Goal: Task Accomplishment & Management: Complete application form

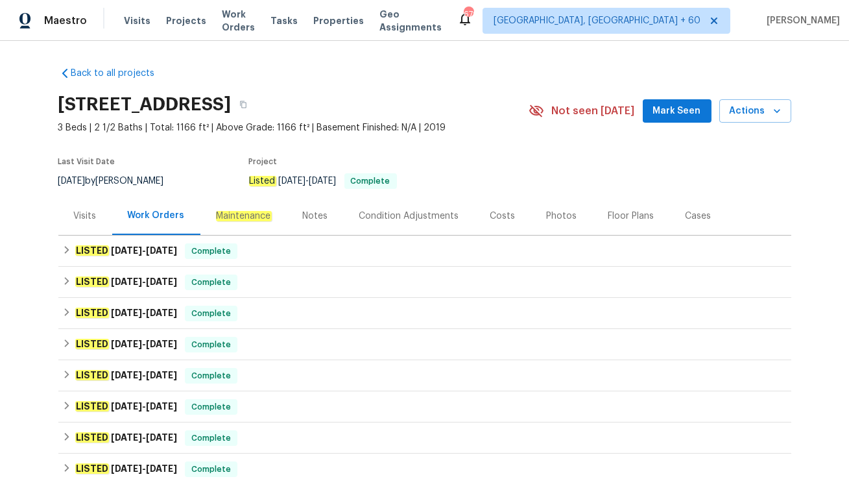
click at [86, 223] on div "Visits" at bounding box center [85, 216] width 54 height 38
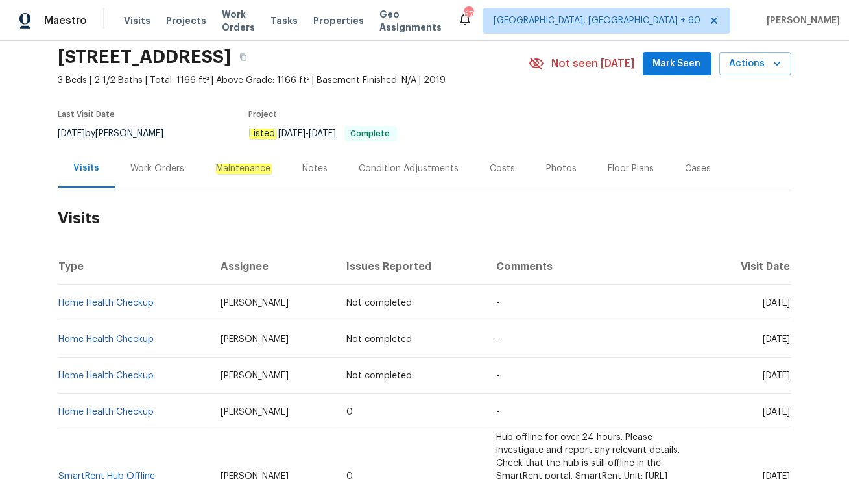
scroll to position [48, 0]
click at [143, 174] on div "Work Orders" at bounding box center [157, 168] width 85 height 38
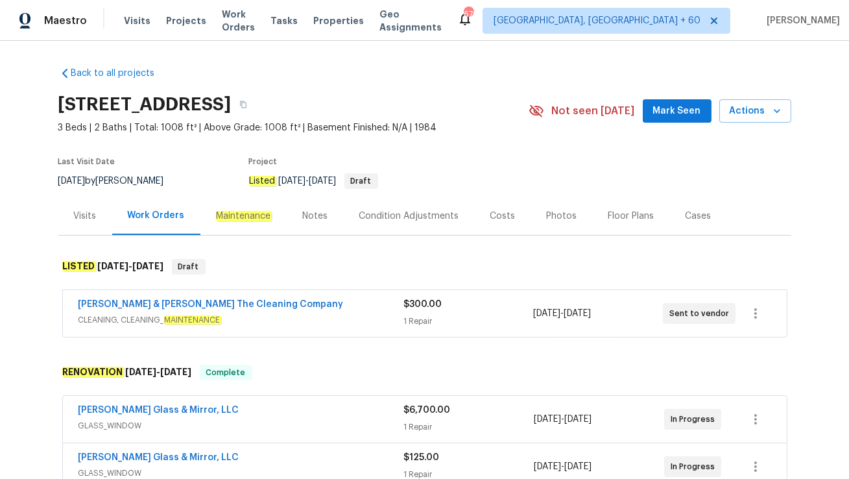
click at [100, 226] on div "Visits" at bounding box center [85, 216] width 54 height 38
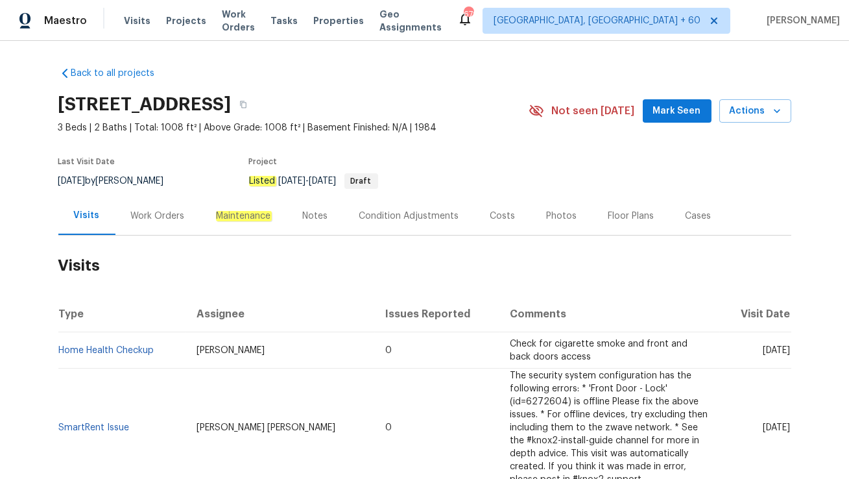
click at [145, 219] on div "Work Orders" at bounding box center [158, 215] width 54 height 13
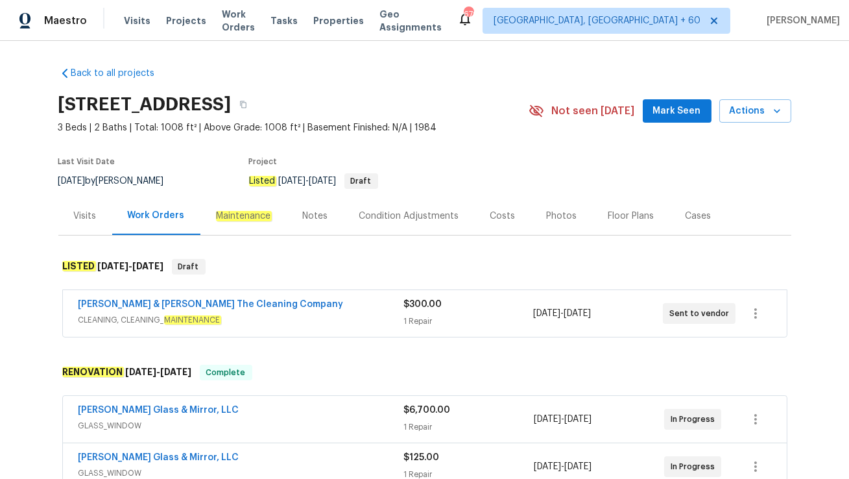
click at [318, 305] on div "Montalvo & Sangalang The Cleaning Company" at bounding box center [240, 306] width 325 height 16
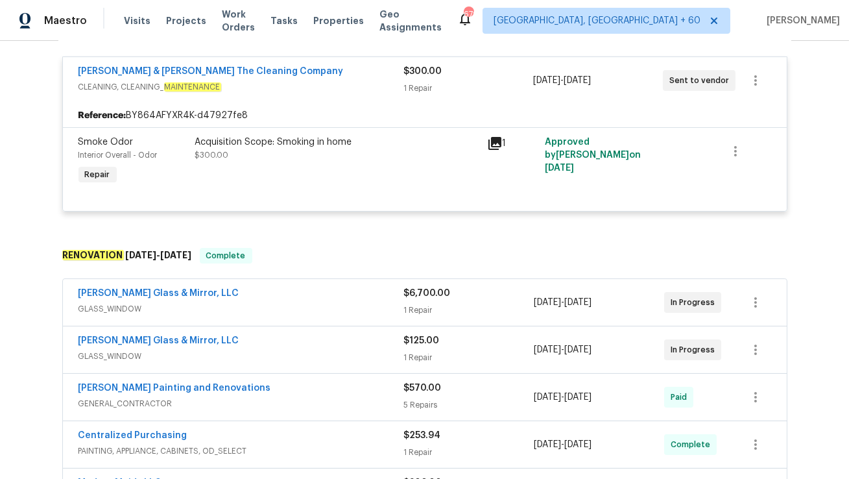
scroll to position [244, 0]
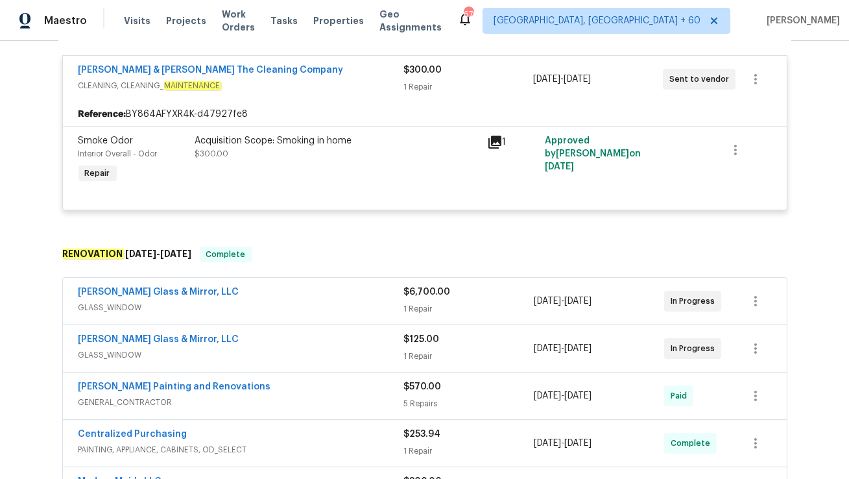
click at [283, 346] on div "Baum Glass & Mirror, LLC" at bounding box center [241, 341] width 326 height 16
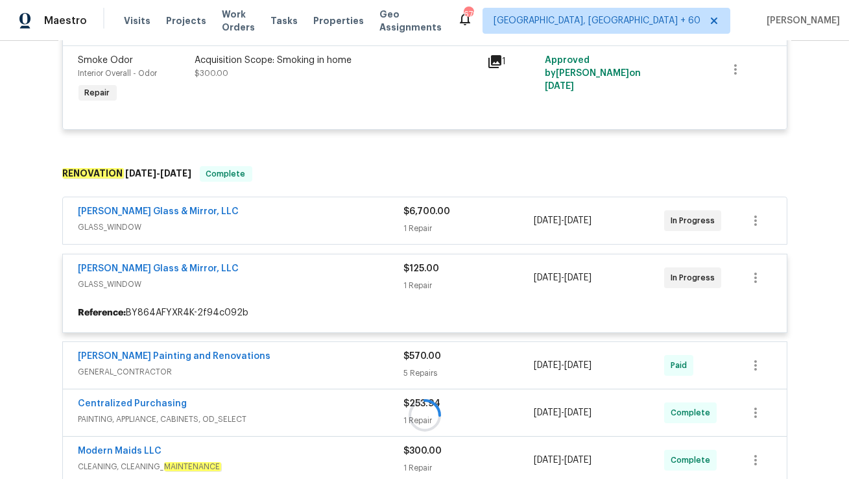
scroll to position [343, 0]
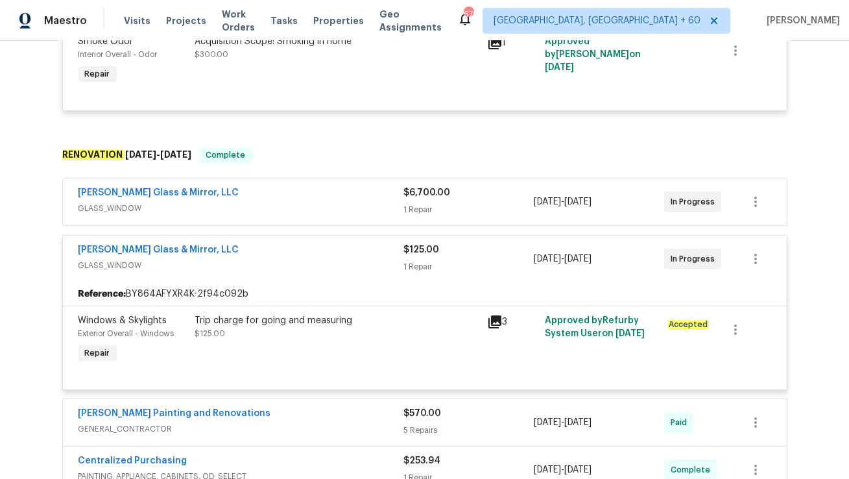
click at [262, 209] on span "GLASS_WINDOW" at bounding box center [241, 208] width 326 height 13
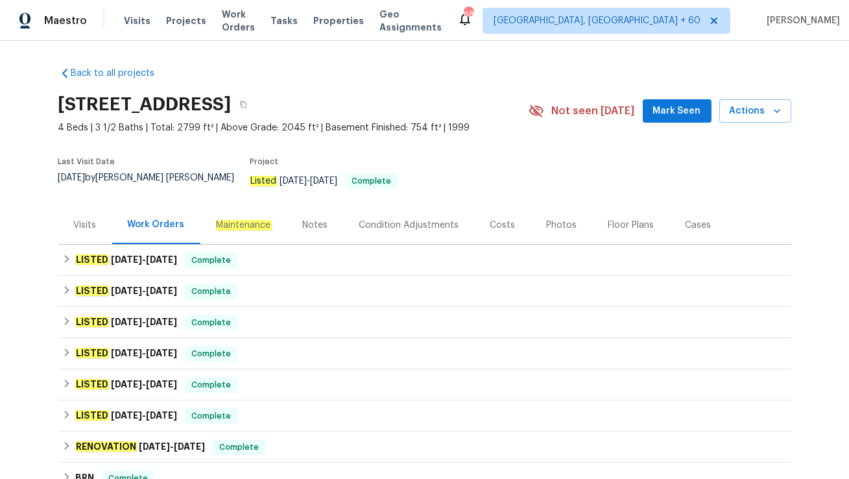
click at [81, 219] on div "Visits" at bounding box center [85, 225] width 23 height 13
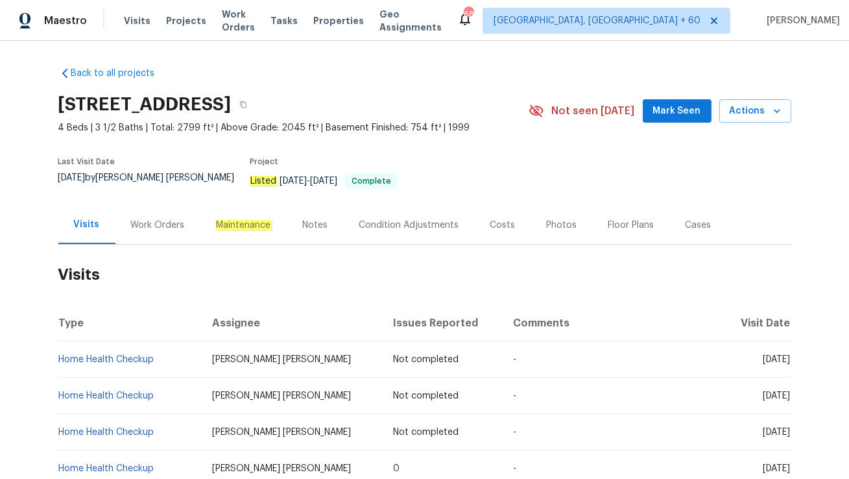
click at [149, 219] on div "Work Orders" at bounding box center [158, 225] width 54 height 13
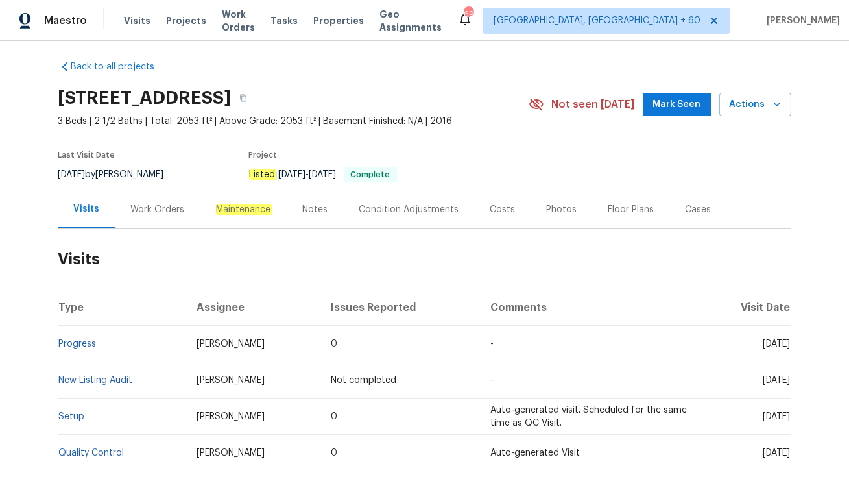
scroll to position [10, 0]
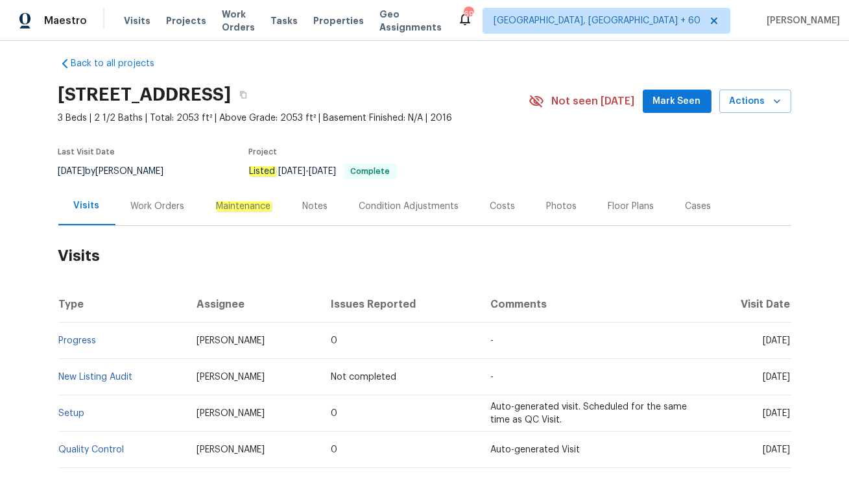
copy span "[DATE]"
drag, startPoint x: 739, startPoint y: 337, endPoint x: 767, endPoint y: 338, distance: 27.9
click at [767, 338] on span "[DATE]" at bounding box center [776, 340] width 27 height 9
click at [139, 214] on div "Work Orders" at bounding box center [157, 206] width 85 height 38
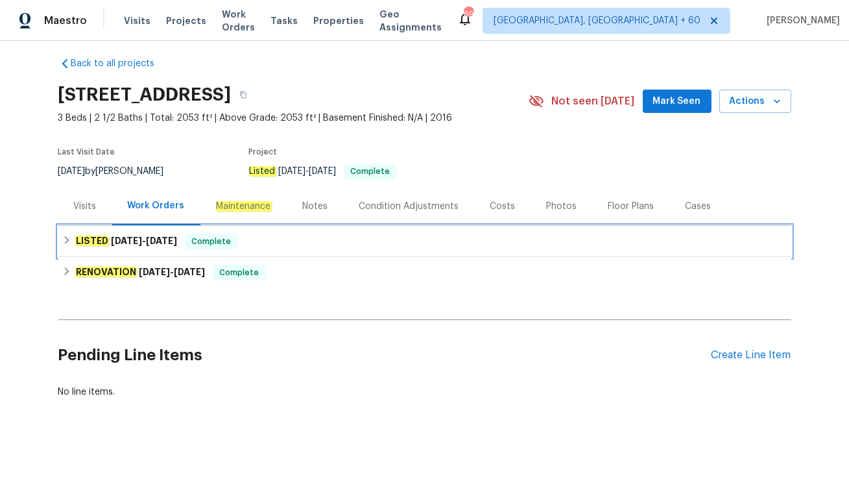
click at [149, 243] on span "9/18/25" at bounding box center [161, 240] width 31 height 9
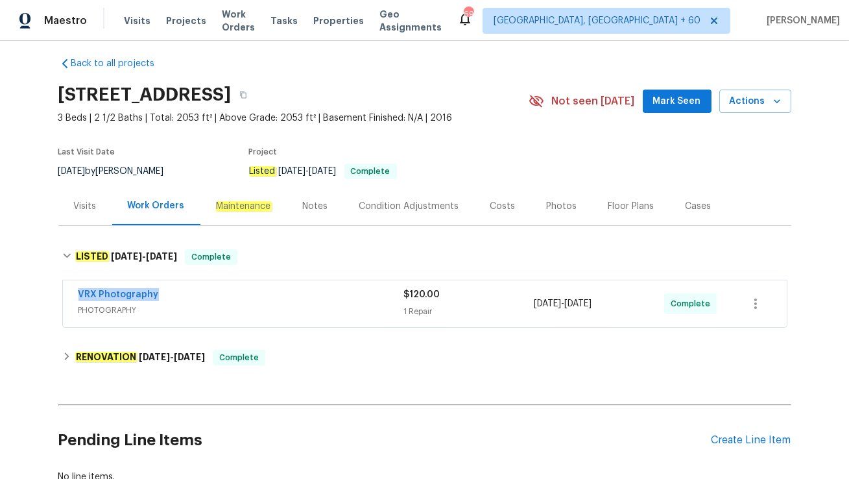
drag, startPoint x: 72, startPoint y: 296, endPoint x: 258, endPoint y: 296, distance: 186.1
click at [258, 296] on div "VRX Photography PHOTOGRAPHY $120.00 1 Repair 9/17/2025 - 9/18/2025 Complete" at bounding box center [425, 303] width 724 height 47
copy link "VRX Photography"
drag, startPoint x: 533, startPoint y: 303, endPoint x: 612, endPoint y: 305, distance: 78.5
click at [612, 305] on div "VRX Photography PHOTOGRAPHY $120.00 1 Repair 9/17/2025 - 9/18/2025 Complete" at bounding box center [409, 303] width 662 height 31
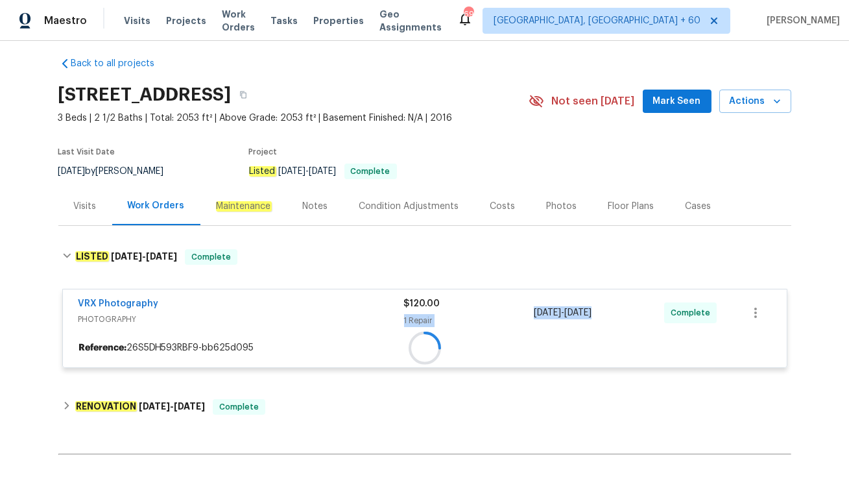
click at [612, 305] on div "9/17/2025 - 9/18/2025" at bounding box center [599, 312] width 130 height 31
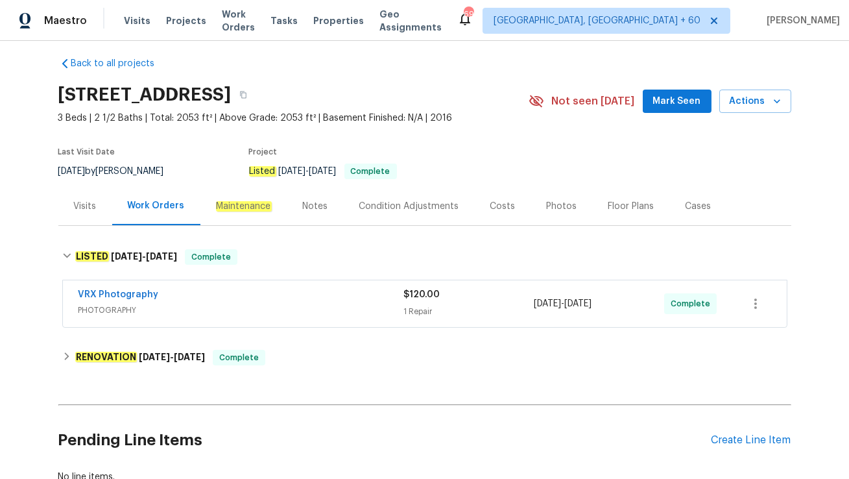
copy span "9/17/2025 - 9/18/2025"
drag, startPoint x: 536, startPoint y: 302, endPoint x: 625, endPoint y: 303, distance: 88.9
click at [591, 303] on span "9/17/2025 - 9/18/2025" at bounding box center [563, 303] width 58 height 13
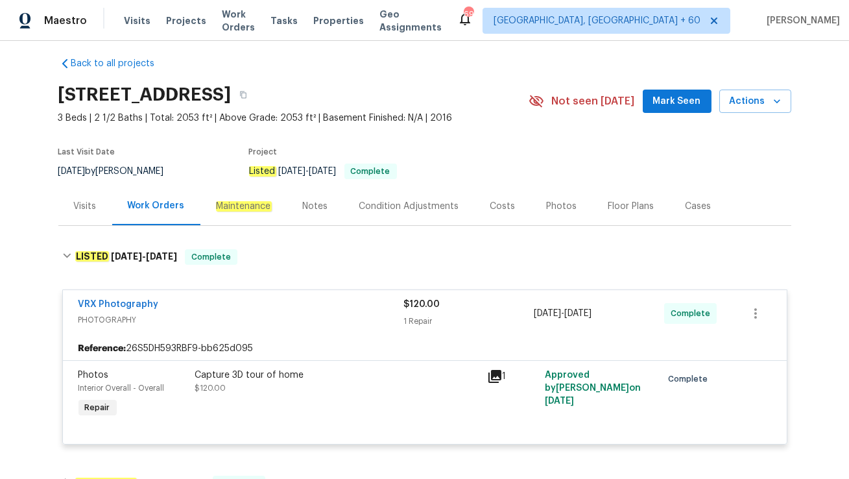
click at [85, 212] on div "Visits" at bounding box center [85, 206] width 54 height 38
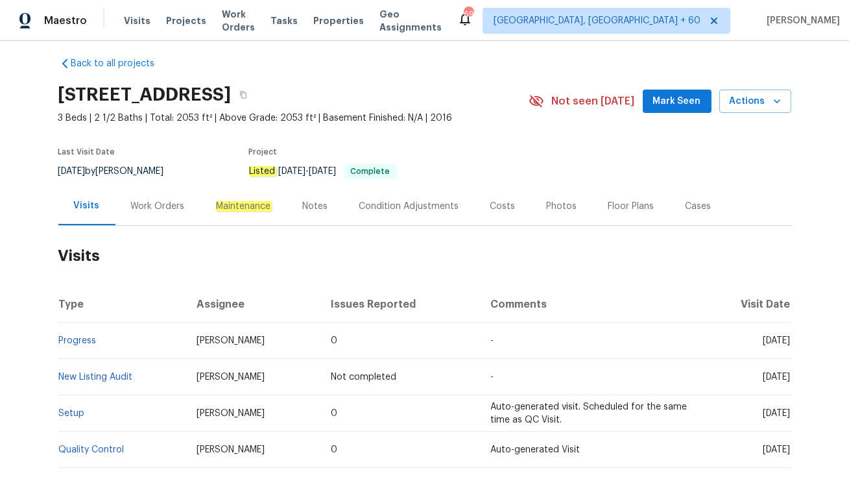
click at [697, 215] on div "Cases" at bounding box center [698, 206] width 57 height 38
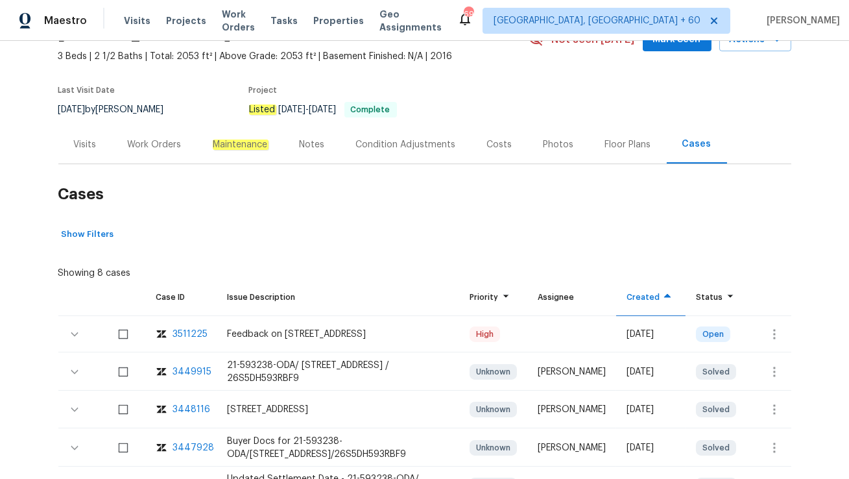
scroll to position [81, 0]
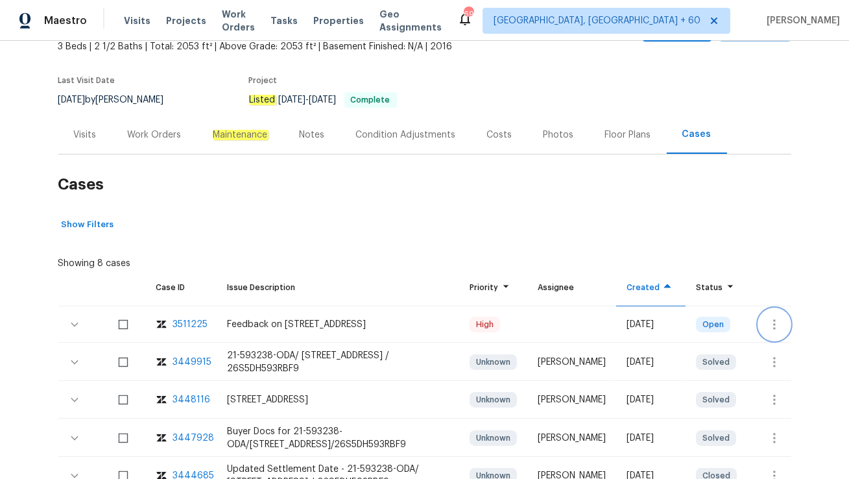
click at [774, 319] on icon "button" at bounding box center [774, 324] width 3 height 10
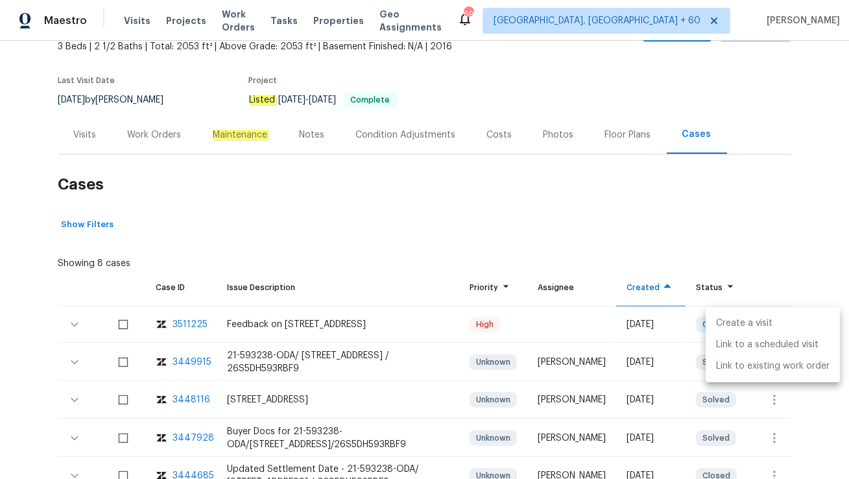
click at [774, 321] on li "Create a visit" at bounding box center [773, 323] width 134 height 21
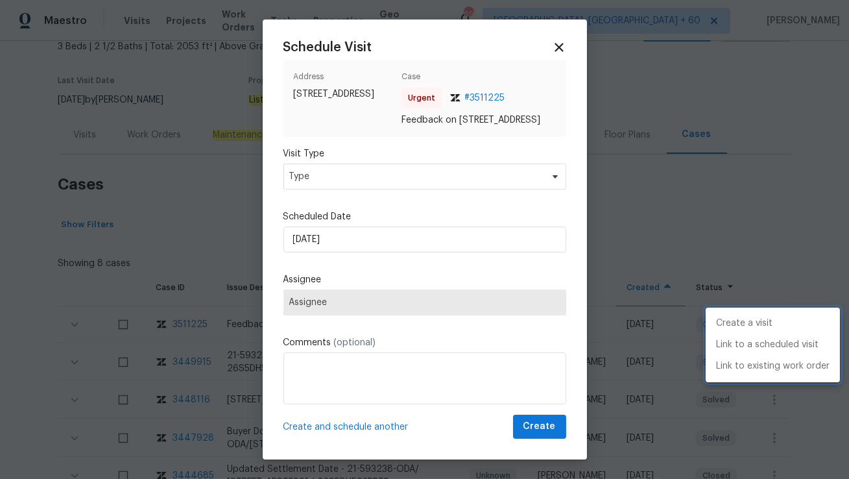
click at [349, 183] on div at bounding box center [424, 239] width 849 height 479
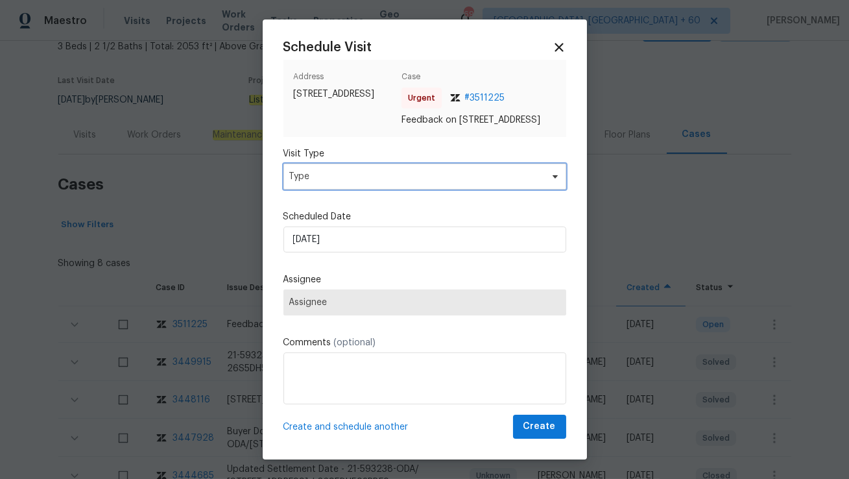
click at [348, 183] on span "Type" at bounding box center [415, 176] width 252 height 13
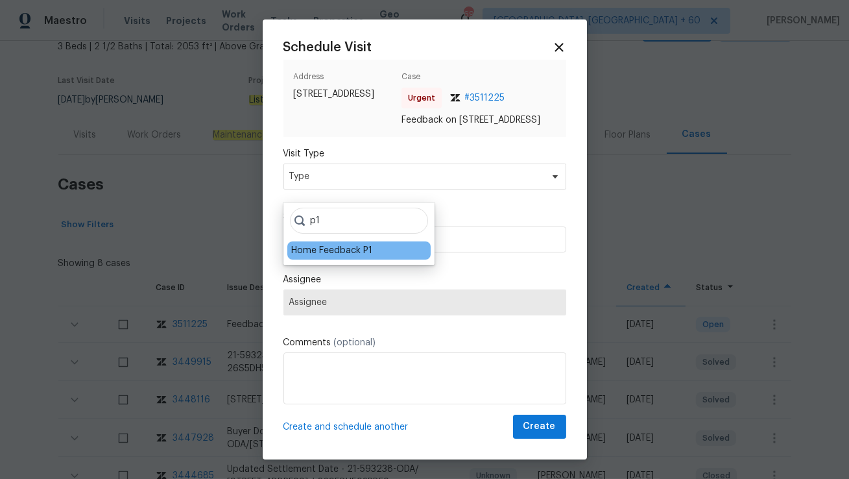
type input "p1"
click at [313, 255] on div "Home Feedback P1" at bounding box center [331, 250] width 81 height 13
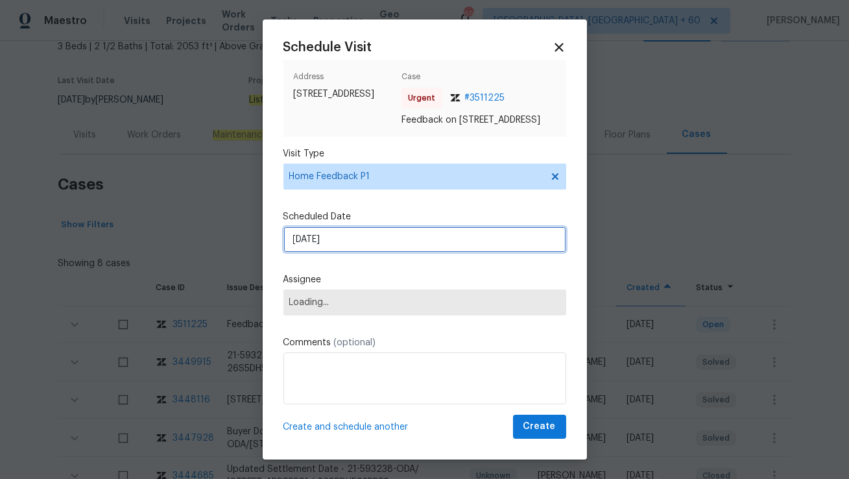
click at [320, 252] on input "23/09/2025" at bounding box center [424, 239] width 283 height 26
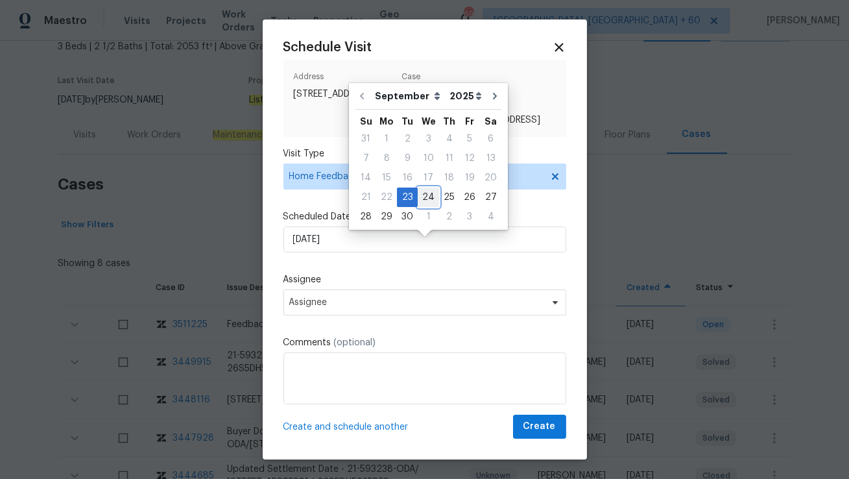
click at [425, 198] on div "24" at bounding box center [428, 197] width 21 height 18
type input "24/09/2025"
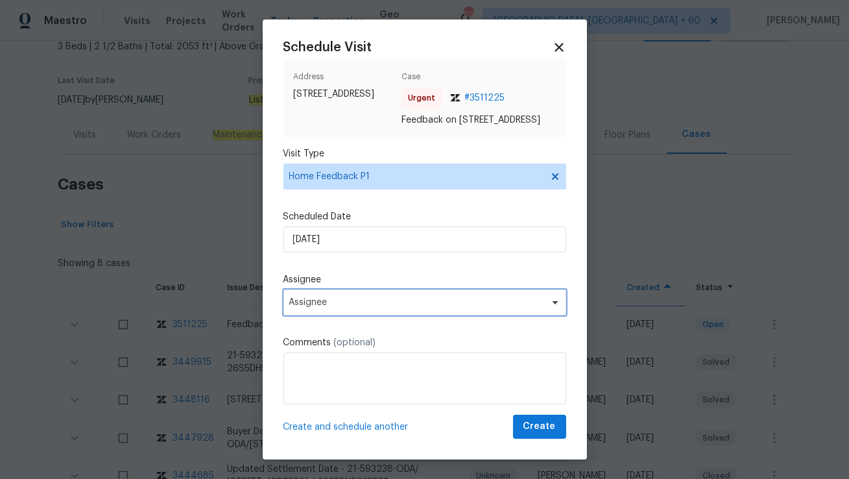
click at [339, 315] on span "Assignee" at bounding box center [424, 302] width 283 height 26
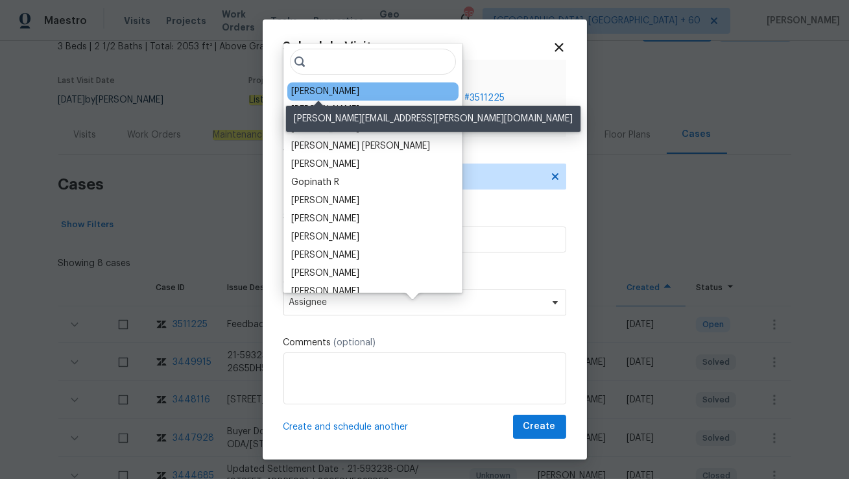
click at [318, 93] on div "Ryan Fogarty" at bounding box center [325, 91] width 68 height 13
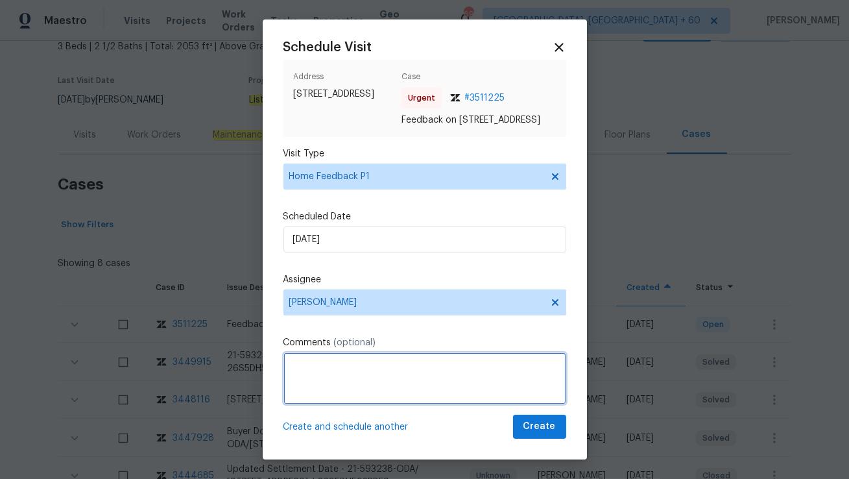
click at [326, 379] on textarea at bounding box center [424, 378] width 283 height 52
paste textarea "Agent calling reporting that he tried the keypad code and used the keys to open…"
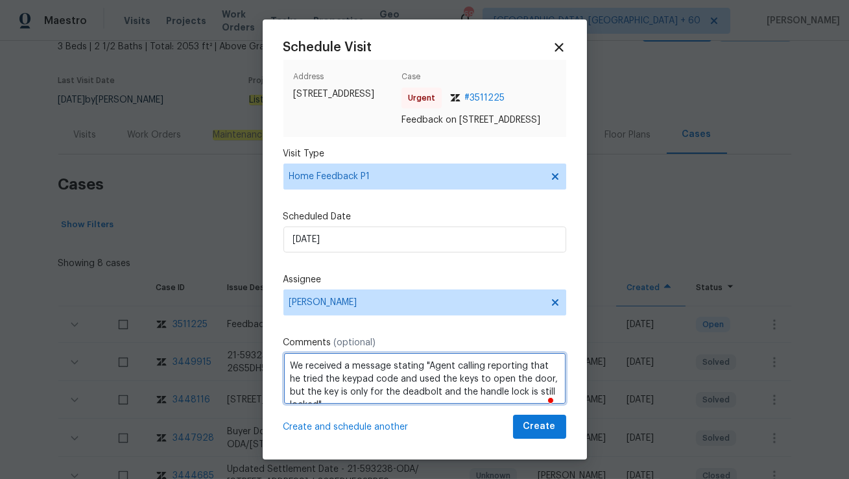
scroll to position [14, 0]
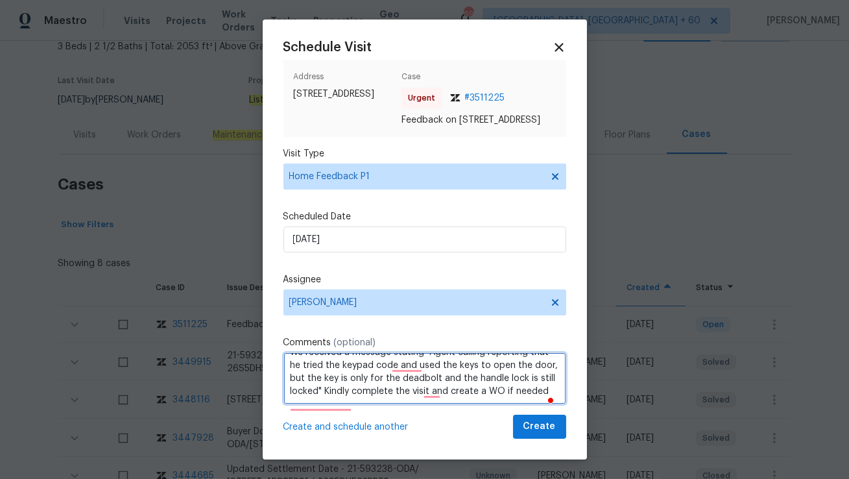
type textarea "We received a message stating "Agent calling reporting that he tried the keypad…"
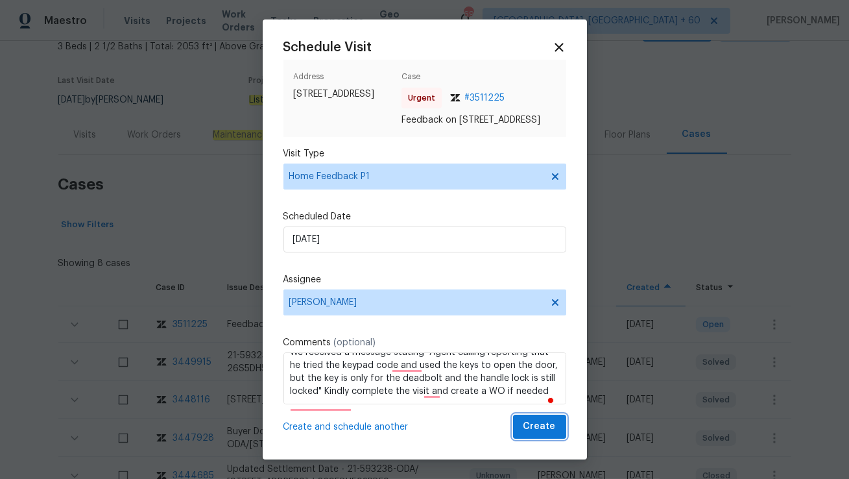
click at [523, 438] on button "Create" at bounding box center [539, 426] width 53 height 24
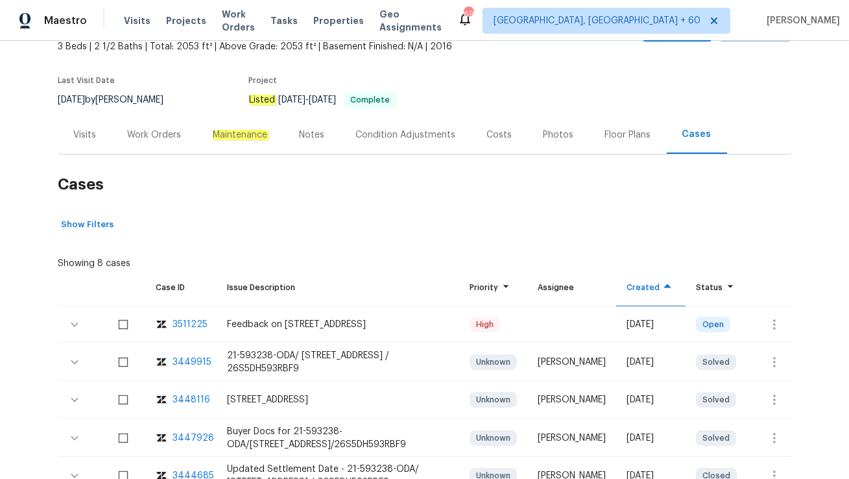
click at [78, 135] on div "Visits" at bounding box center [85, 134] width 23 height 13
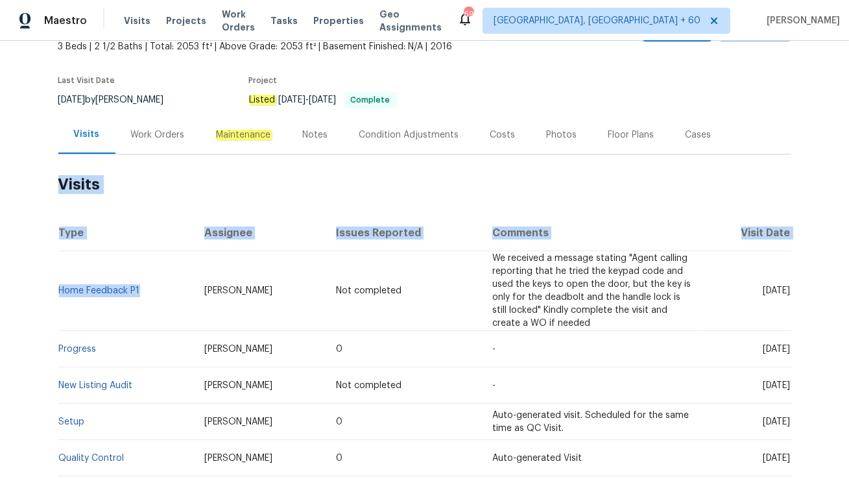
drag, startPoint x: 149, startPoint y: 291, endPoint x: 57, endPoint y: 291, distance: 91.4
click at [57, 291] on div "Back to all projects 7699 Wild Cherry Ln, Lithonia, GA 30038 3 Beds | 2 1/2 Bat…" at bounding box center [424, 260] width 849 height 438
copy section "Visits Type Assignee Issues Reported Comments Visit Date Home Feedback P1"
click at [150, 290] on td "Home Feedback P1" at bounding box center [126, 291] width 136 height 80
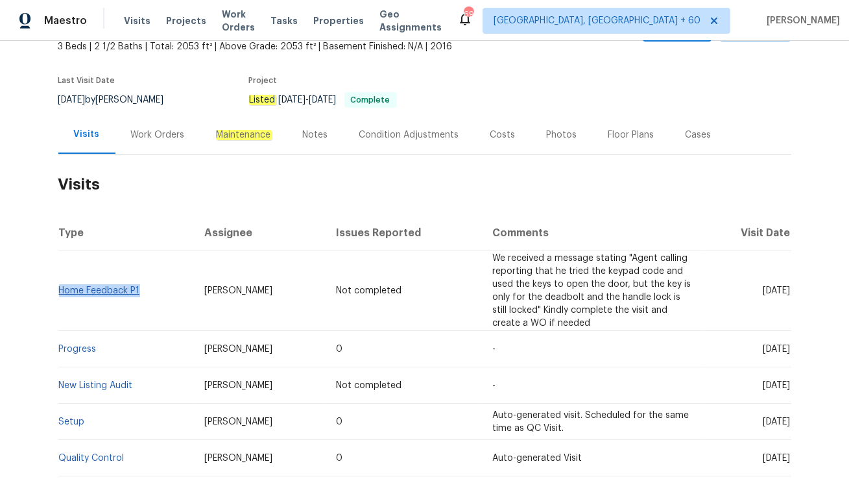
copy link "Home Feedback P1"
drag, startPoint x: 147, startPoint y: 293, endPoint x: 58, endPoint y: 294, distance: 88.9
click at [58, 294] on td "Home Feedback P1" at bounding box center [126, 291] width 136 height 80
drag, startPoint x: 195, startPoint y: 289, endPoint x: 257, endPoint y: 289, distance: 62.3
click at [257, 289] on td "Ryan Fogarty" at bounding box center [260, 291] width 132 height 80
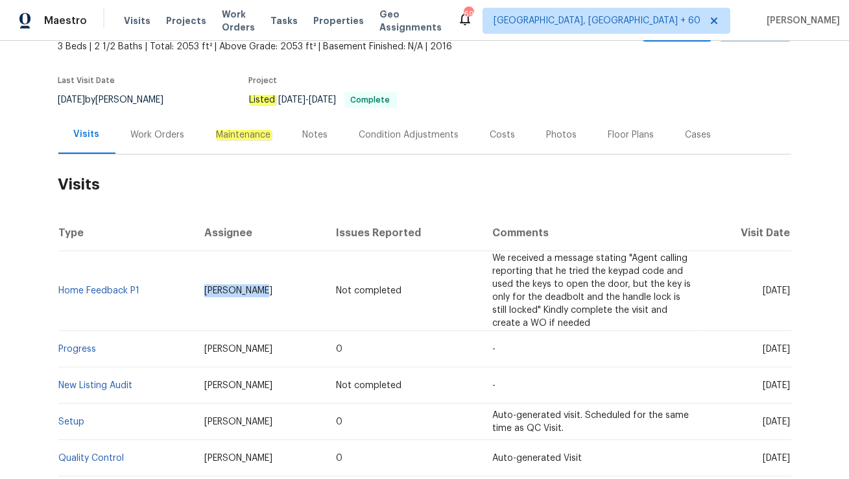
copy span "Ryan Fogarty"
drag, startPoint x: 738, startPoint y: 291, endPoint x: 766, endPoint y: 291, distance: 27.9
click at [766, 291] on span "Wed, Sep 24 2025" at bounding box center [776, 290] width 27 height 9
copy span "Sep 24"
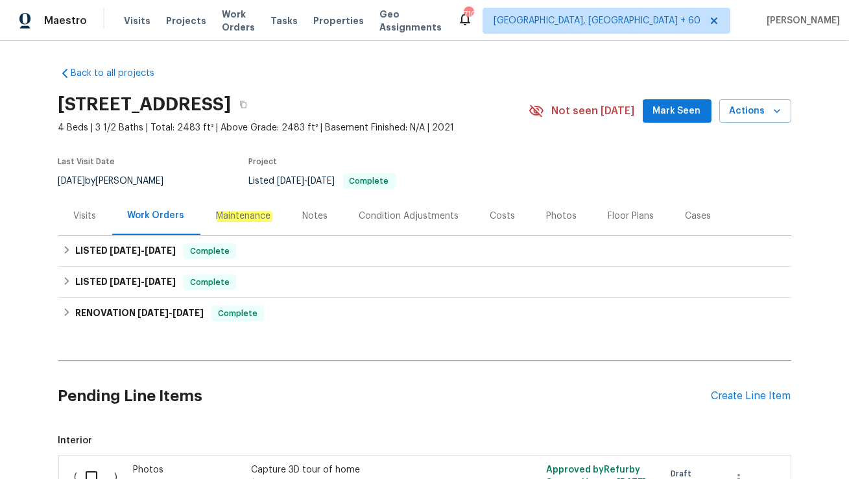
click at [687, 215] on div "Cases" at bounding box center [699, 215] width 26 height 13
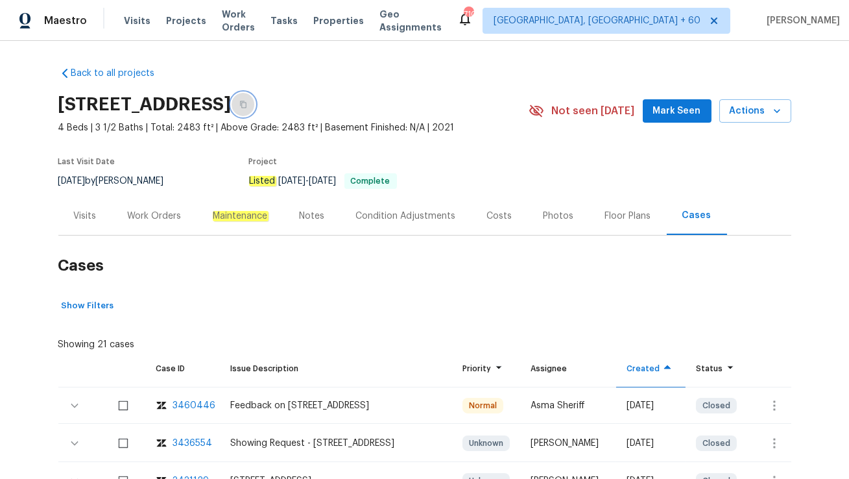
click at [247, 104] on icon "button" at bounding box center [243, 105] width 8 height 8
